Goal: Check status: Check status

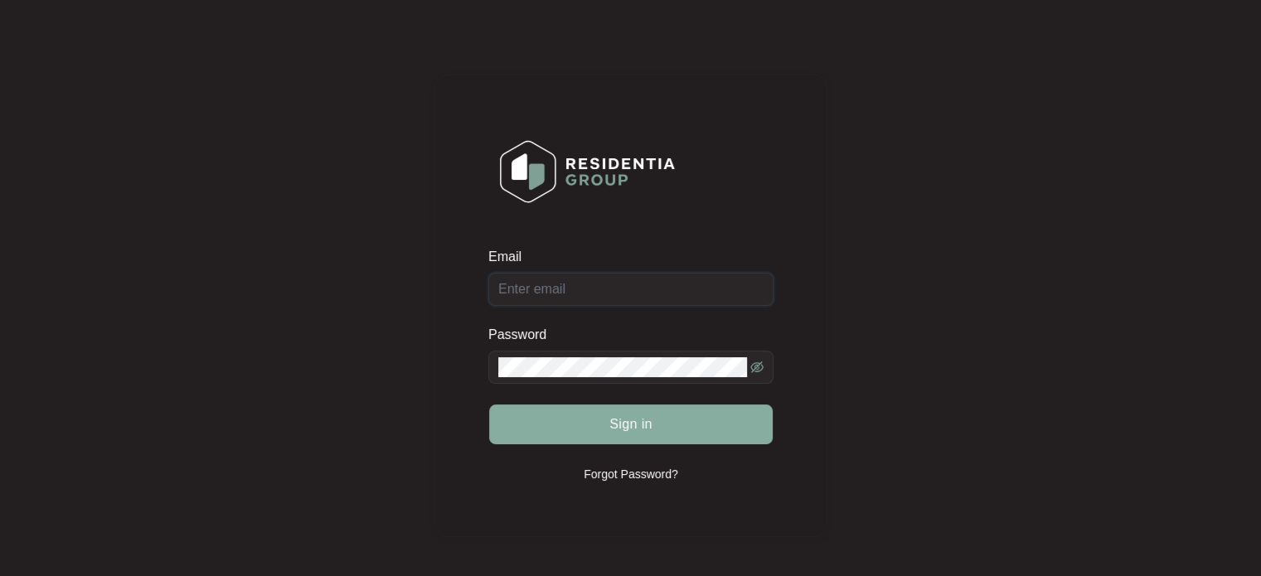
type input "[EMAIL_ADDRESS][DOMAIN_NAME]"
click at [640, 408] on button "Sign in" at bounding box center [631, 425] width 284 height 40
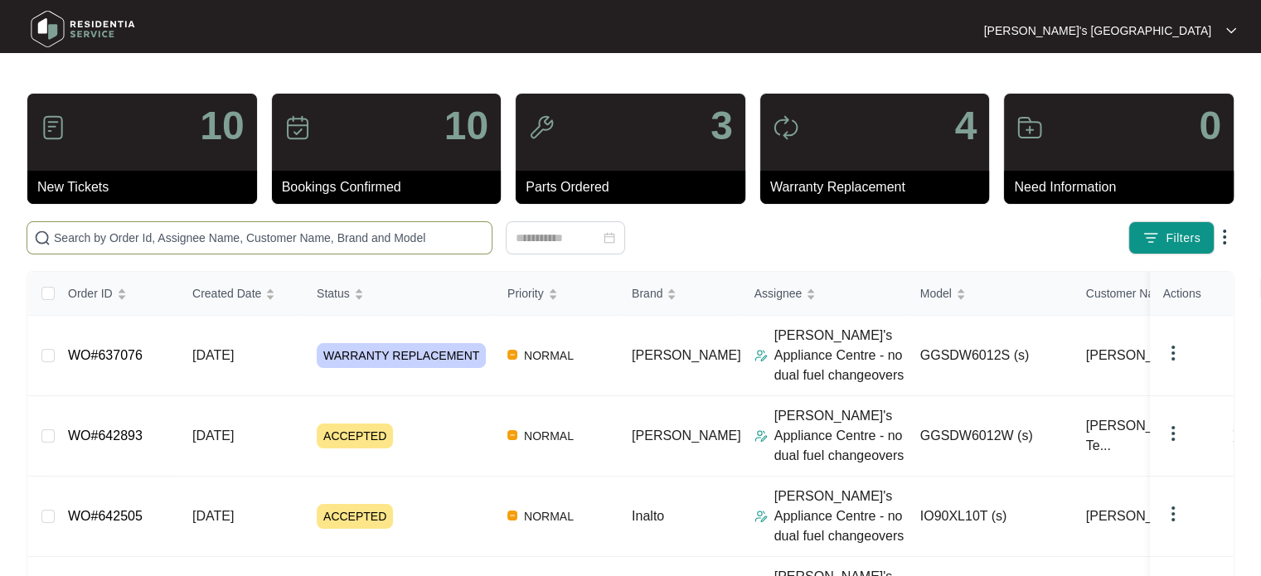
click at [280, 249] on span at bounding box center [260, 237] width 466 height 33
click at [285, 237] on input "text" at bounding box center [269, 238] width 431 height 18
paste input "642043"
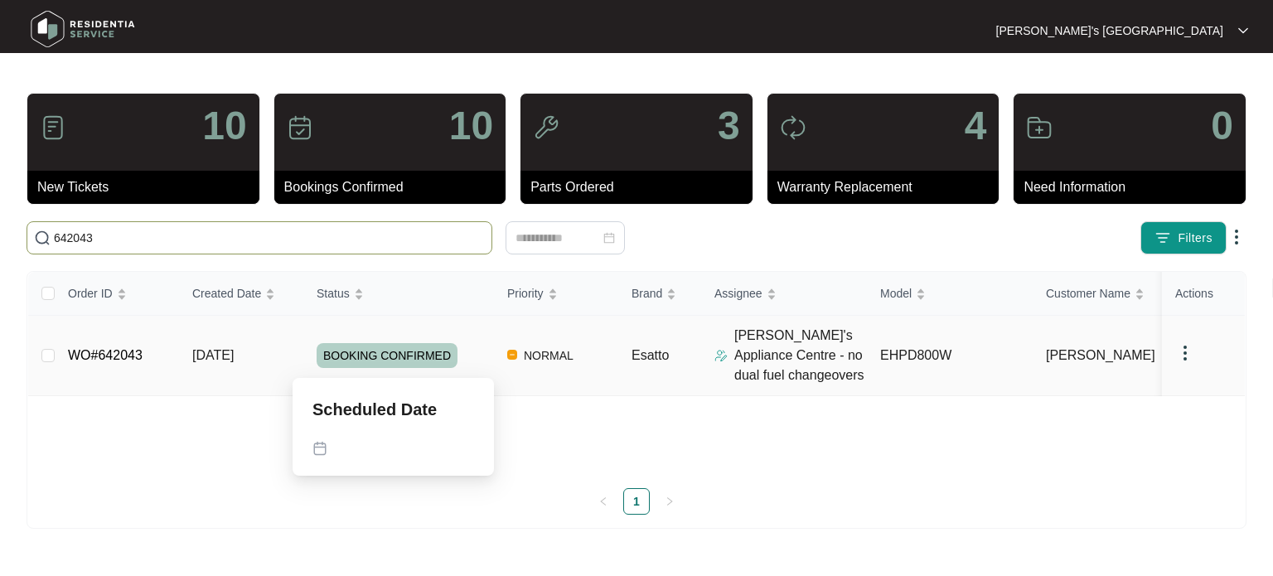
type input "642043"
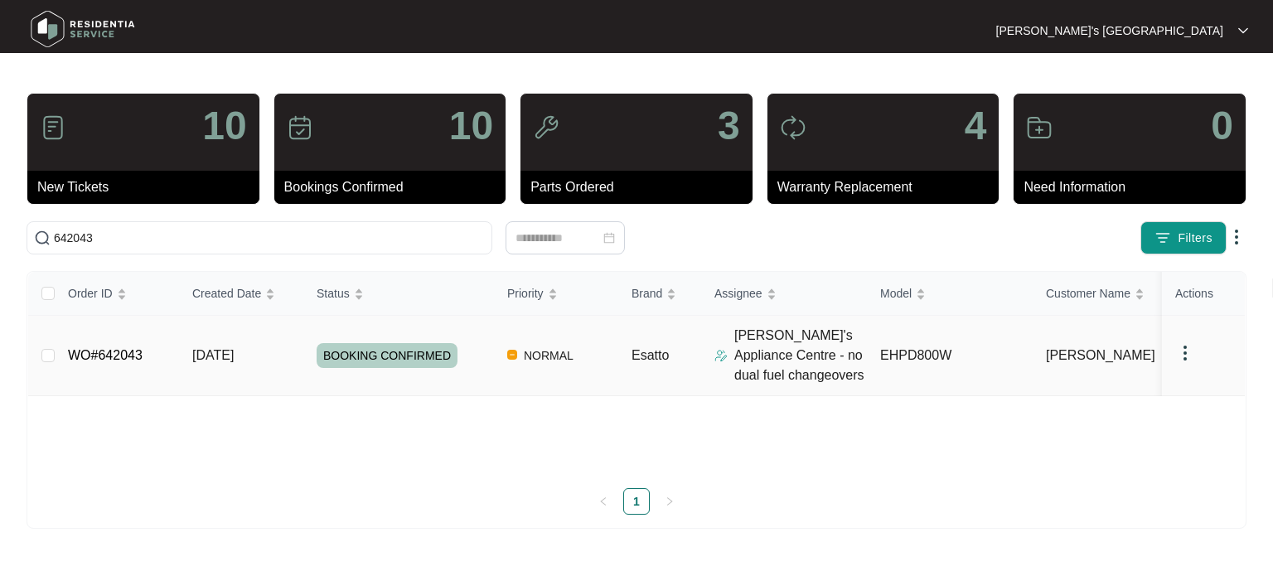
click at [557, 374] on td "NORMAL" at bounding box center [556, 356] width 124 height 80
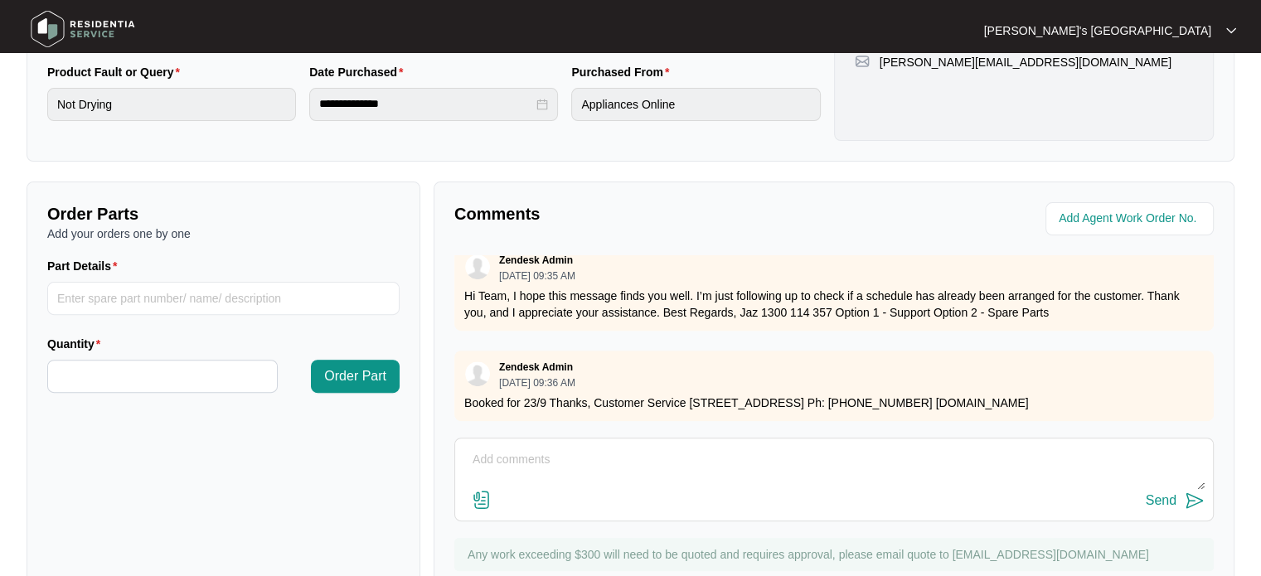
scroll to position [24, 0]
